Goal: Information Seeking & Learning: Learn about a topic

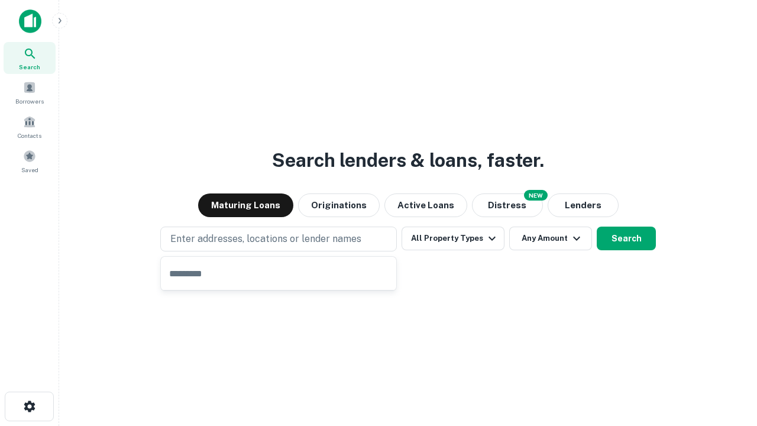
type input "**********"
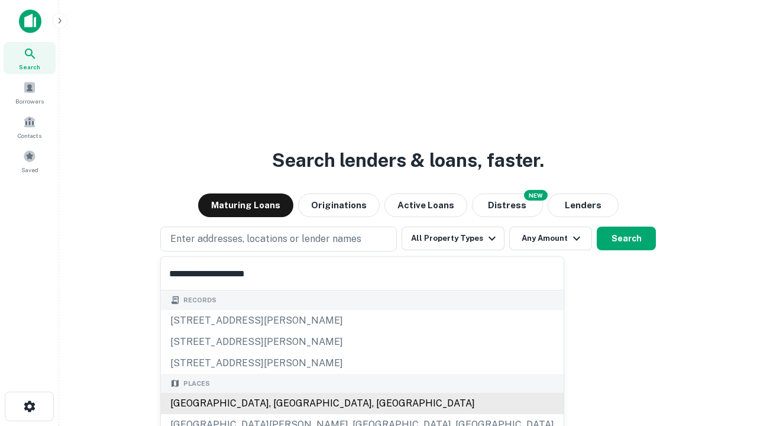
click at [283, 403] on div "[GEOGRAPHIC_DATA], [GEOGRAPHIC_DATA], [GEOGRAPHIC_DATA]" at bounding box center [362, 403] width 403 height 21
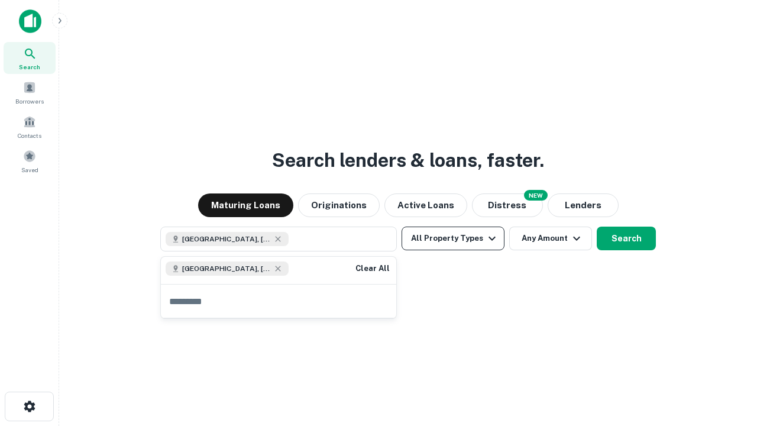
click at [453, 238] on button "All Property Types" at bounding box center [453, 239] width 103 height 24
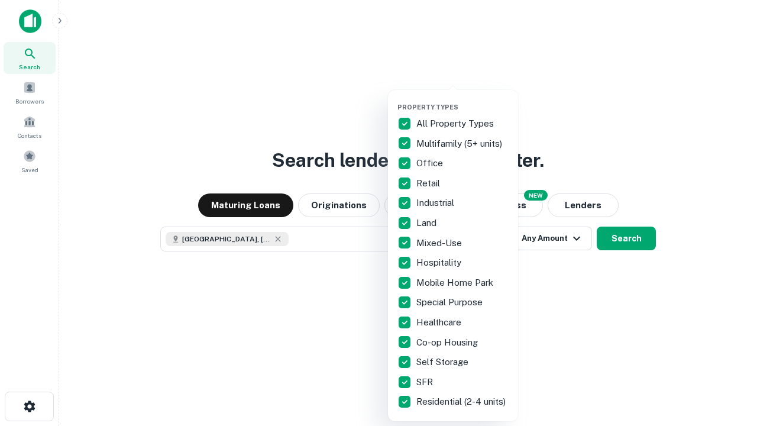
click at [463, 99] on button "button" at bounding box center [463, 99] width 130 height 1
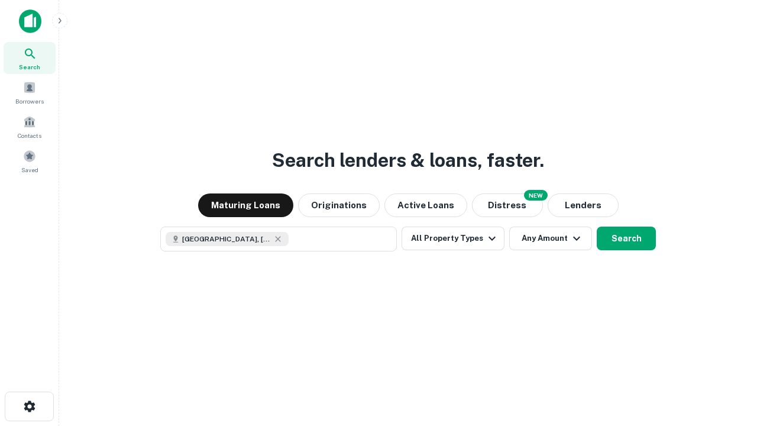
scroll to position [19, 0]
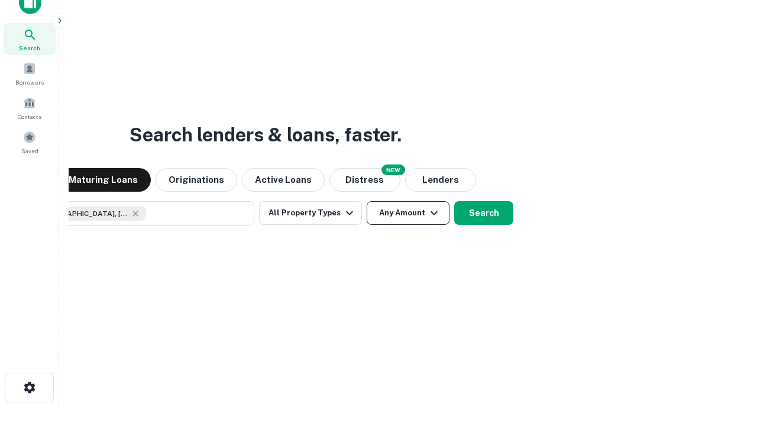
click at [367, 201] on button "Any Amount" at bounding box center [408, 213] width 83 height 24
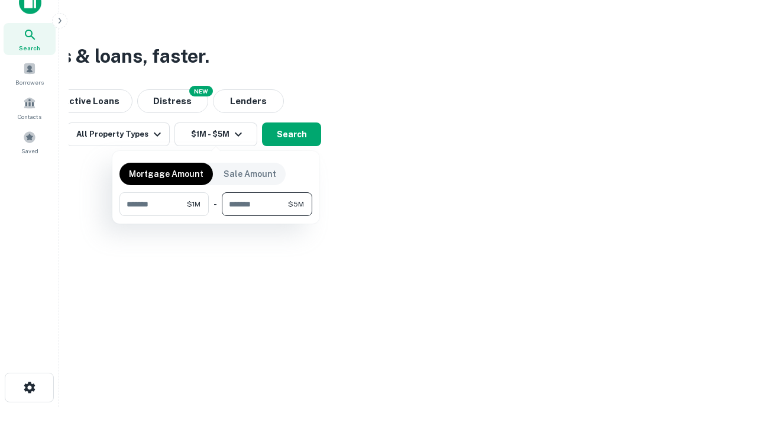
type input "*******"
click at [216, 216] on button "button" at bounding box center [216, 216] width 193 height 1
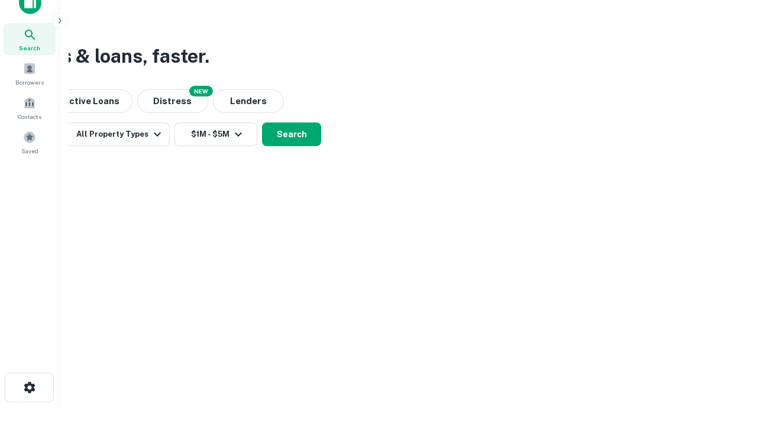
scroll to position [19, 0]
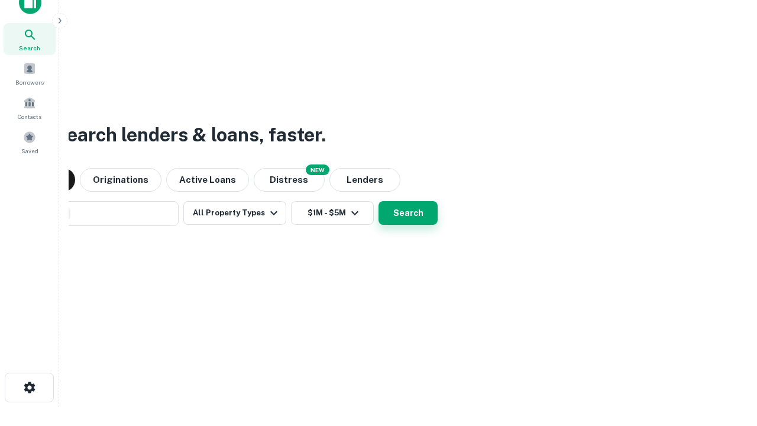
click at [379, 201] on button "Search" at bounding box center [408, 213] width 59 height 24
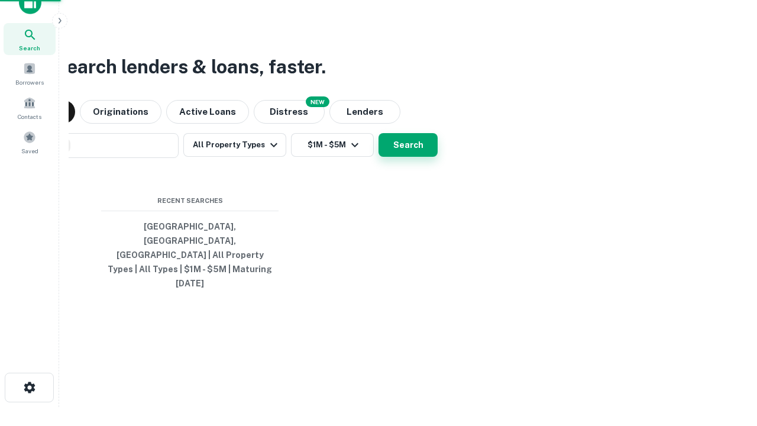
scroll to position [31, 335]
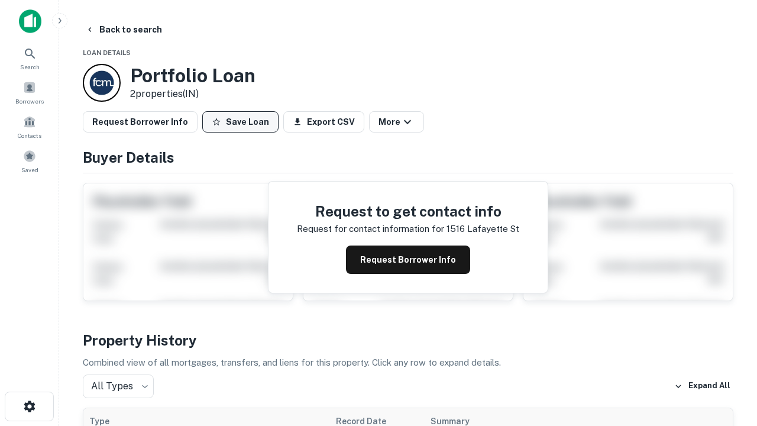
click at [240, 122] on button "Save Loan" at bounding box center [240, 121] width 76 height 21
click at [243, 122] on button "Save Loan" at bounding box center [240, 121] width 76 height 21
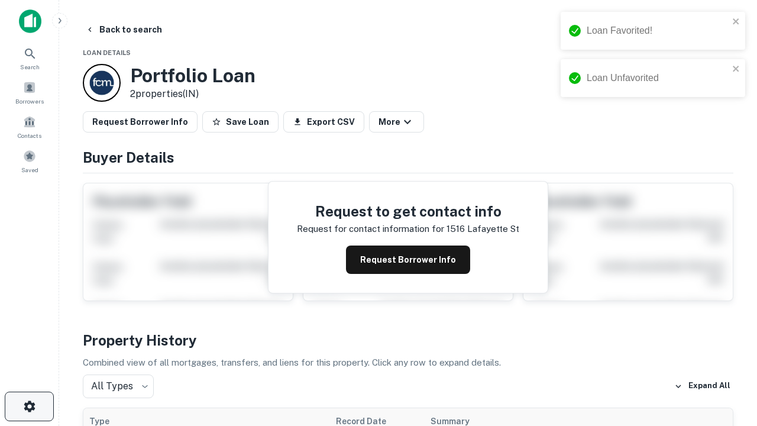
click at [29, 406] on icon "button" at bounding box center [29, 406] width 14 height 14
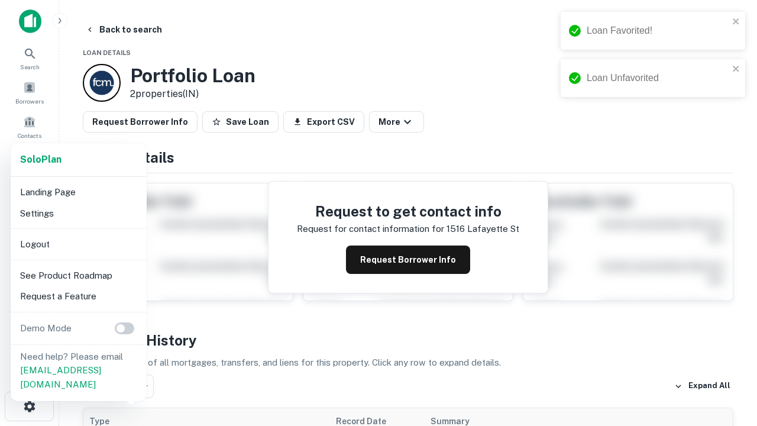
click at [78, 244] on li "Logout" at bounding box center [78, 244] width 127 height 21
